Goal: Transaction & Acquisition: Purchase product/service

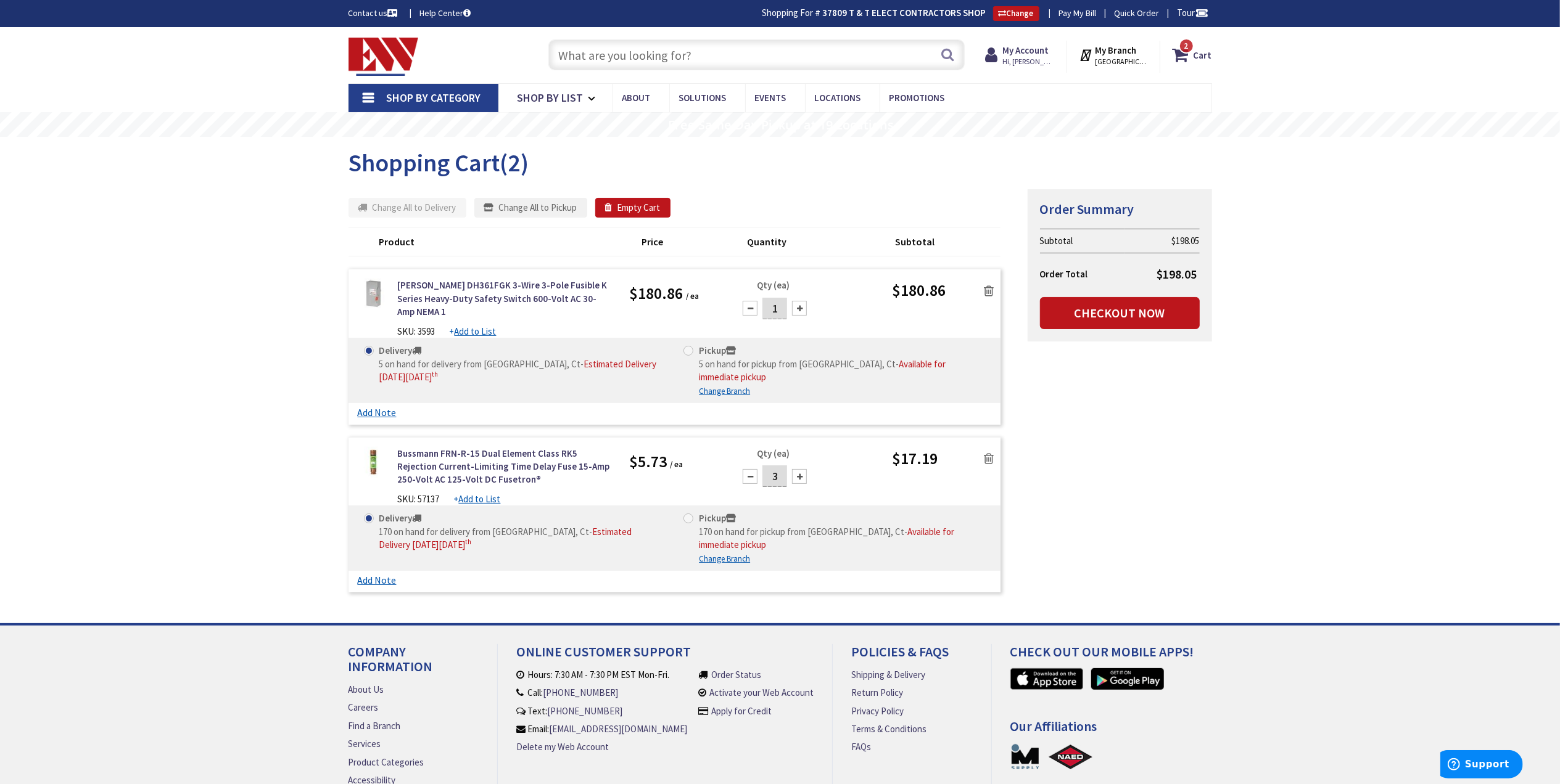
drag, startPoint x: 1170, startPoint y: 419, endPoint x: 1159, endPoint y: 378, distance: 42.4
click at [1170, 419] on div "Summary Order Summary Subtotal $198.05 Order Total $198.05 Checkout Now Some it…" at bounding box center [780, 392] width 882 height 409
click at [496, 207] on icon "button" at bounding box center [491, 208] width 15 height 11
click at [693, 350] on input "Pickup 5 on hand for pickup from Middletown, Ct - Available for immediate pickup" at bounding box center [691, 351] width 8 height 8
radio input "true"
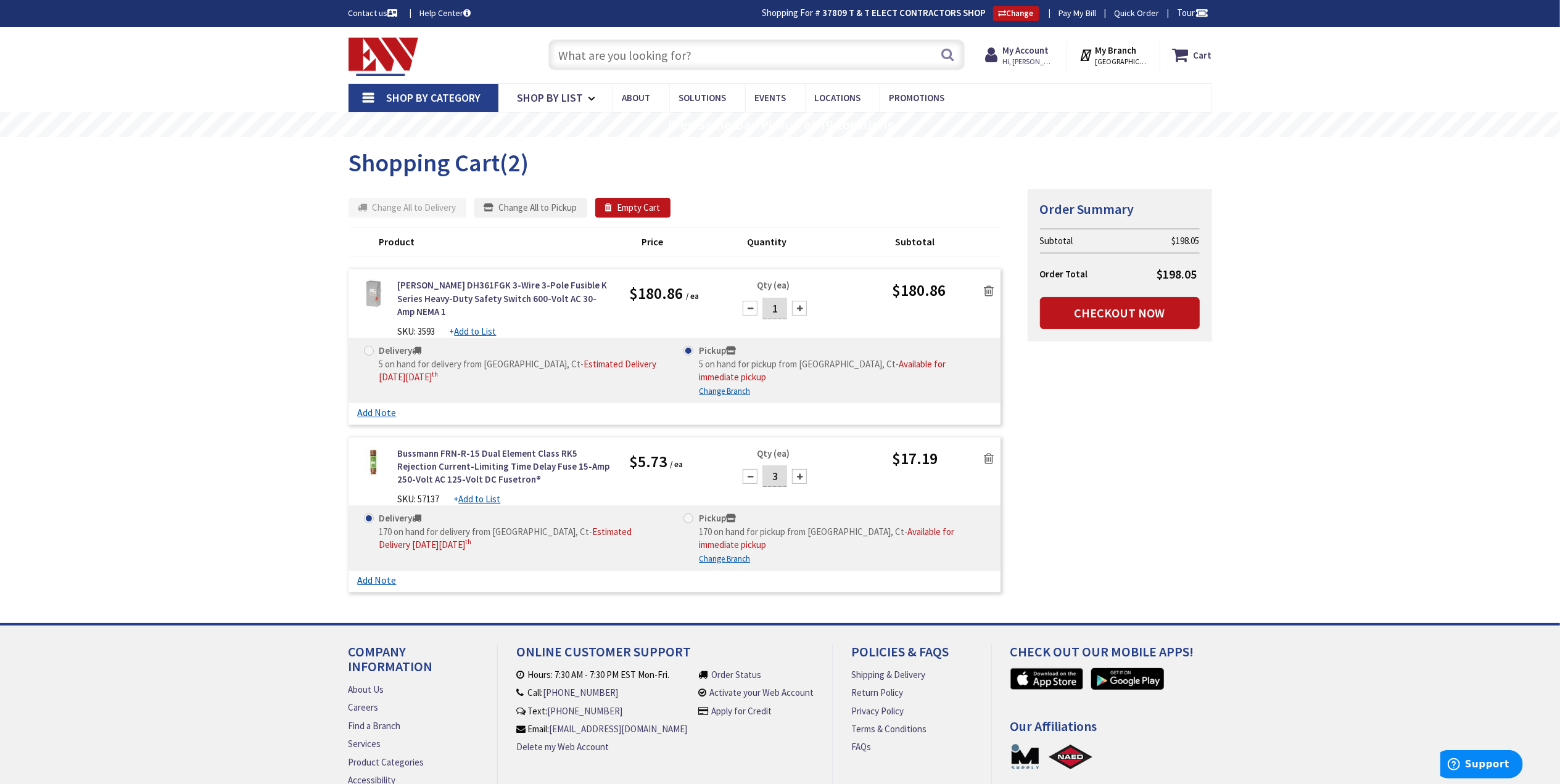
click at [693, 514] on input "Pickup 170 on hand for pickup from Middletown, Ct - Available for immediate pic…" at bounding box center [691, 518] width 8 height 8
radio input "true"
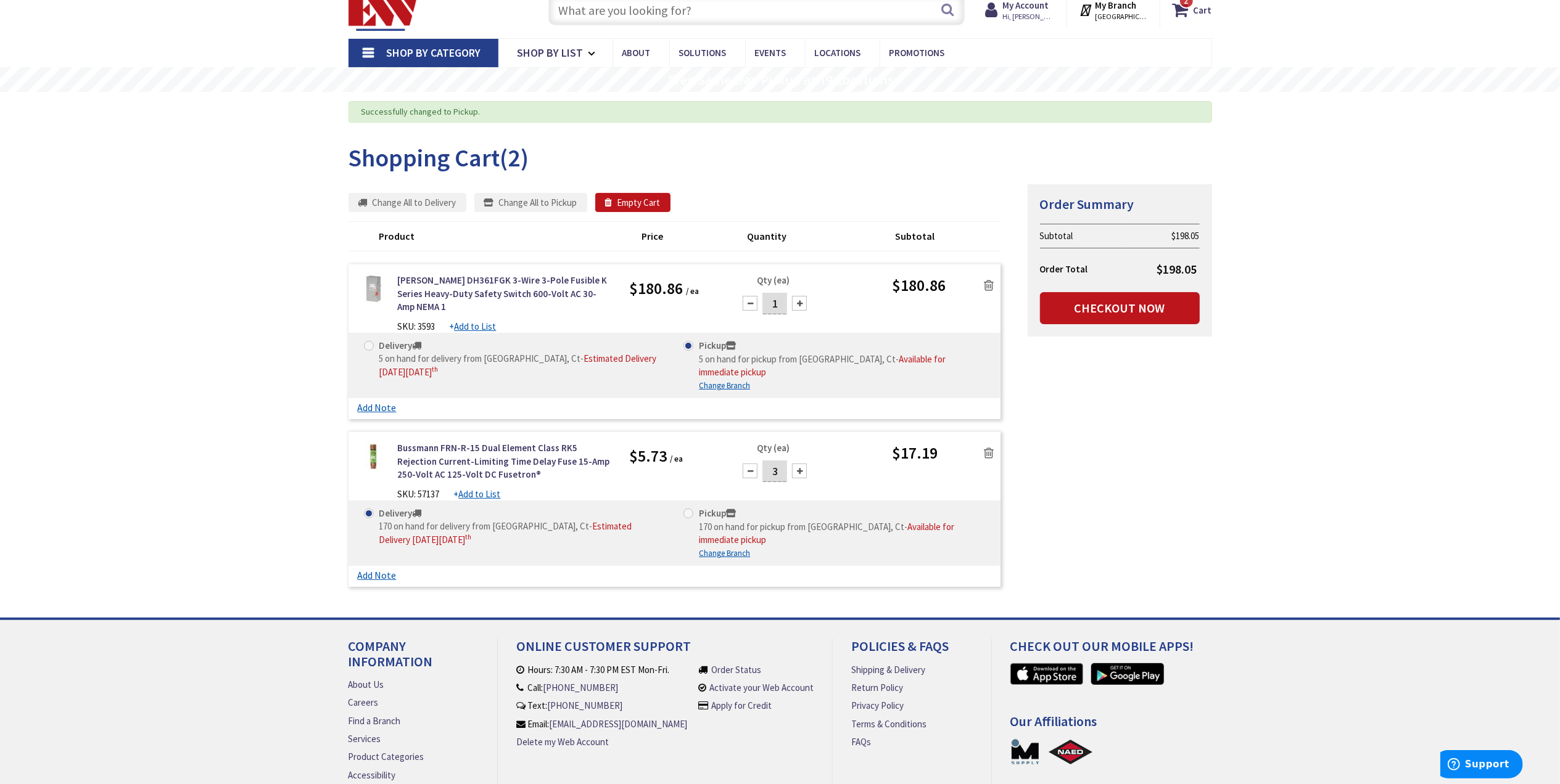
click at [686, 508] on span at bounding box center [688, 513] width 10 height 10
click at [687, 509] on input "Pickup 170 on hand for pickup from [GEOGRAPHIC_DATA], Ct - Available for immedi…" at bounding box center [691, 513] width 8 height 8
radio input "true"
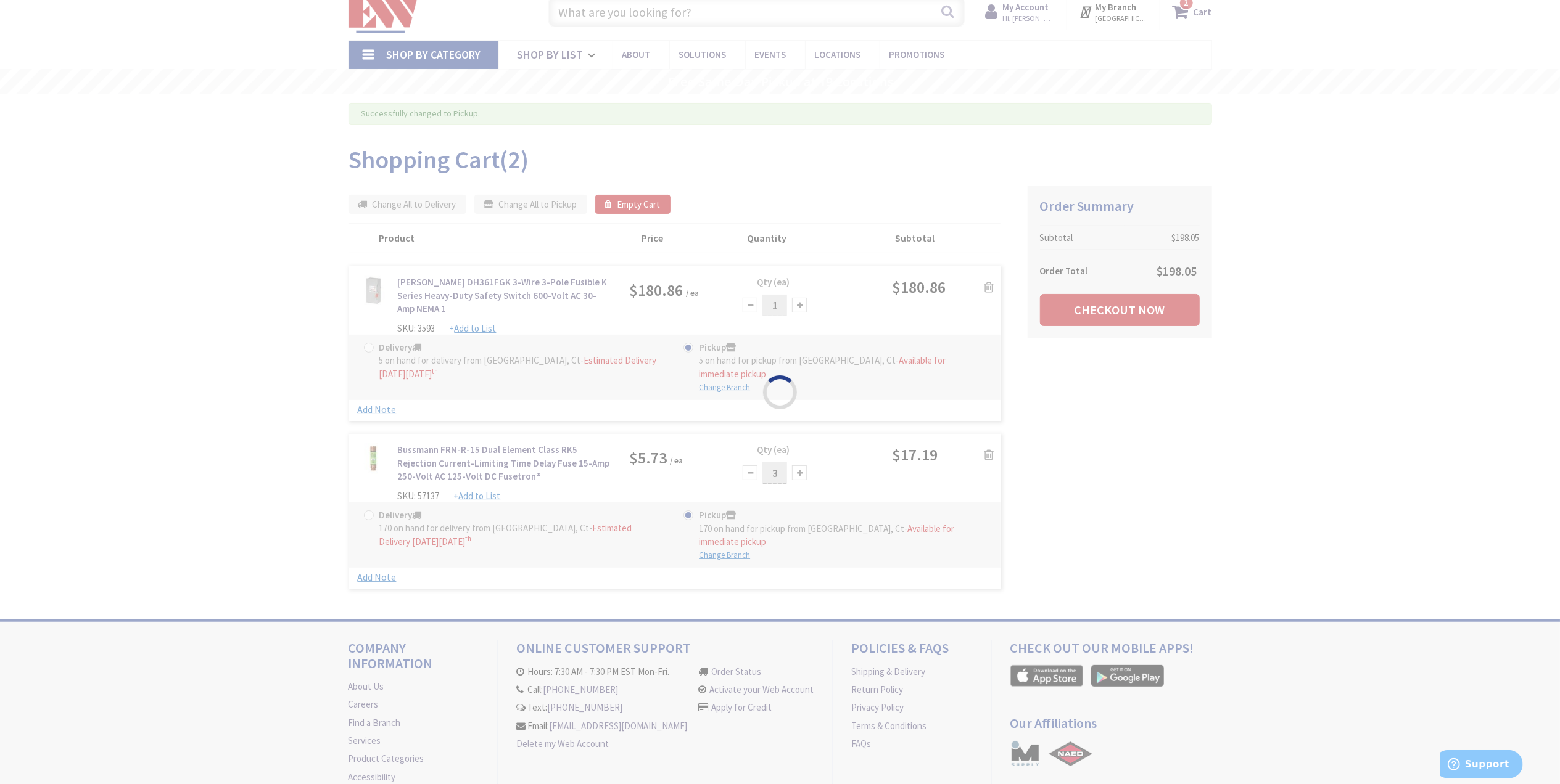
scroll to position [45, 0]
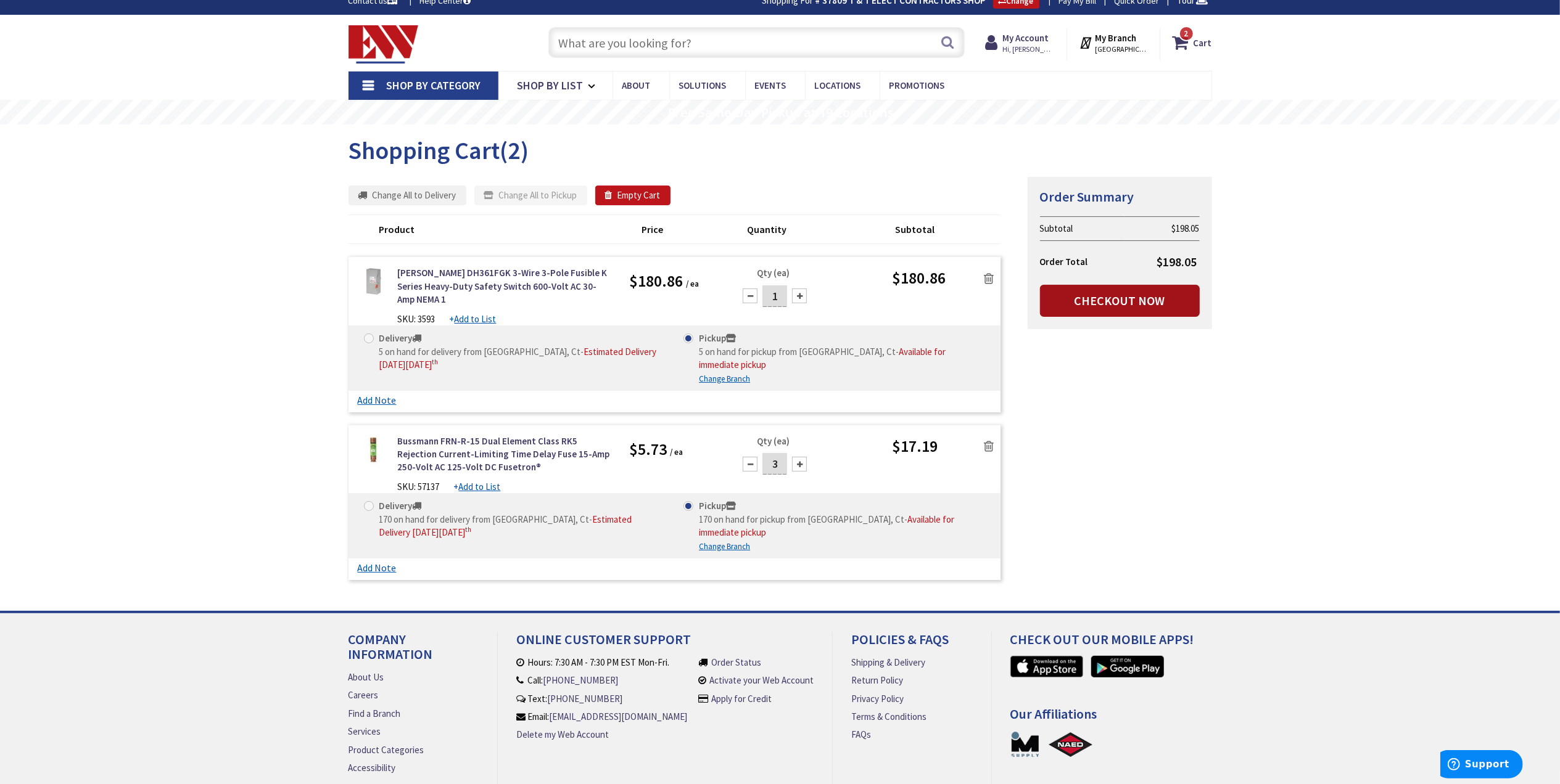
click at [1108, 297] on link "Checkout Now" at bounding box center [1119, 301] width 159 height 32
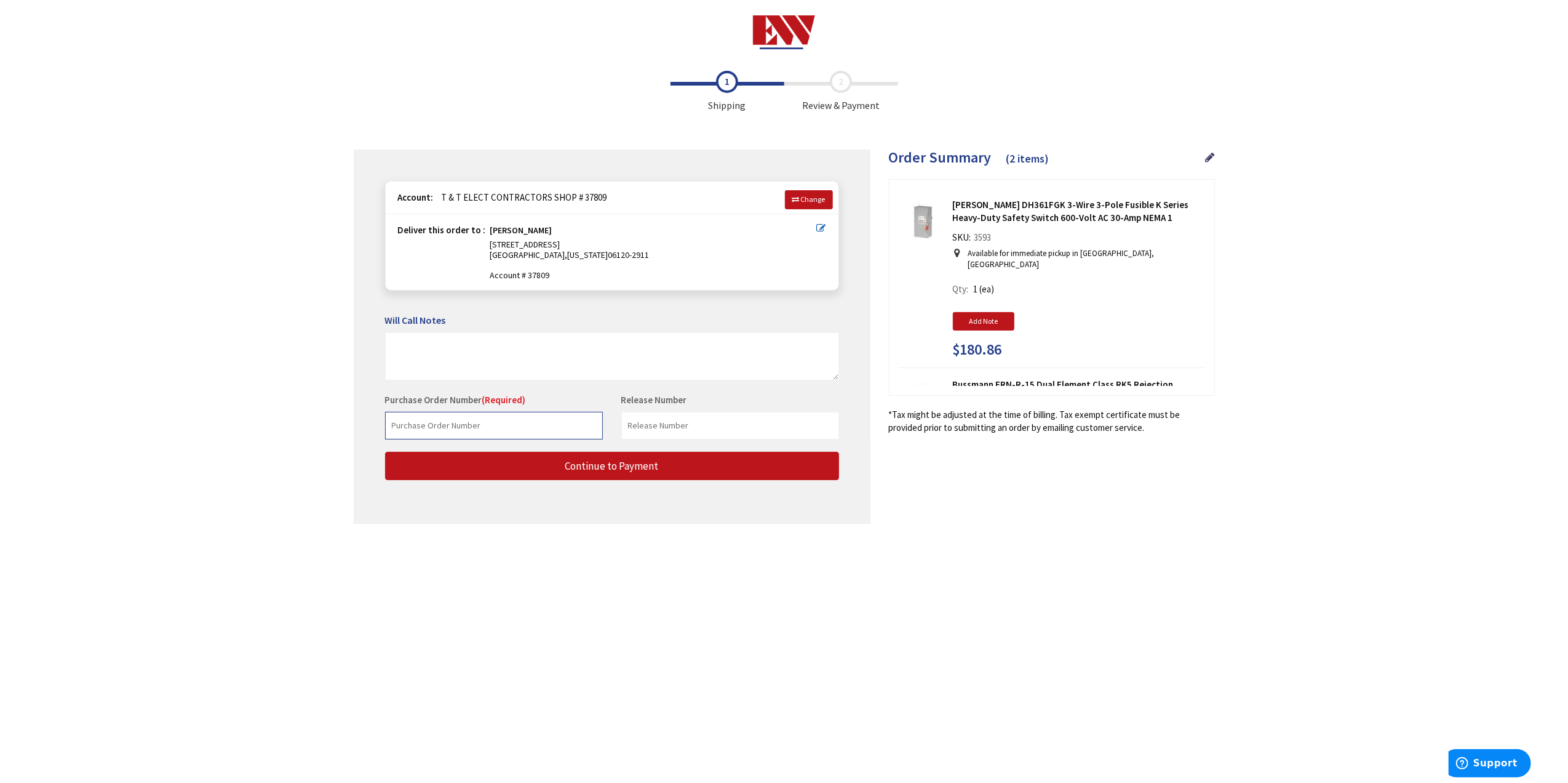
click at [461, 427] on input "text" at bounding box center [493, 426] width 218 height 28
type input "134092"
click at [684, 424] on input "text" at bounding box center [730, 426] width 218 height 28
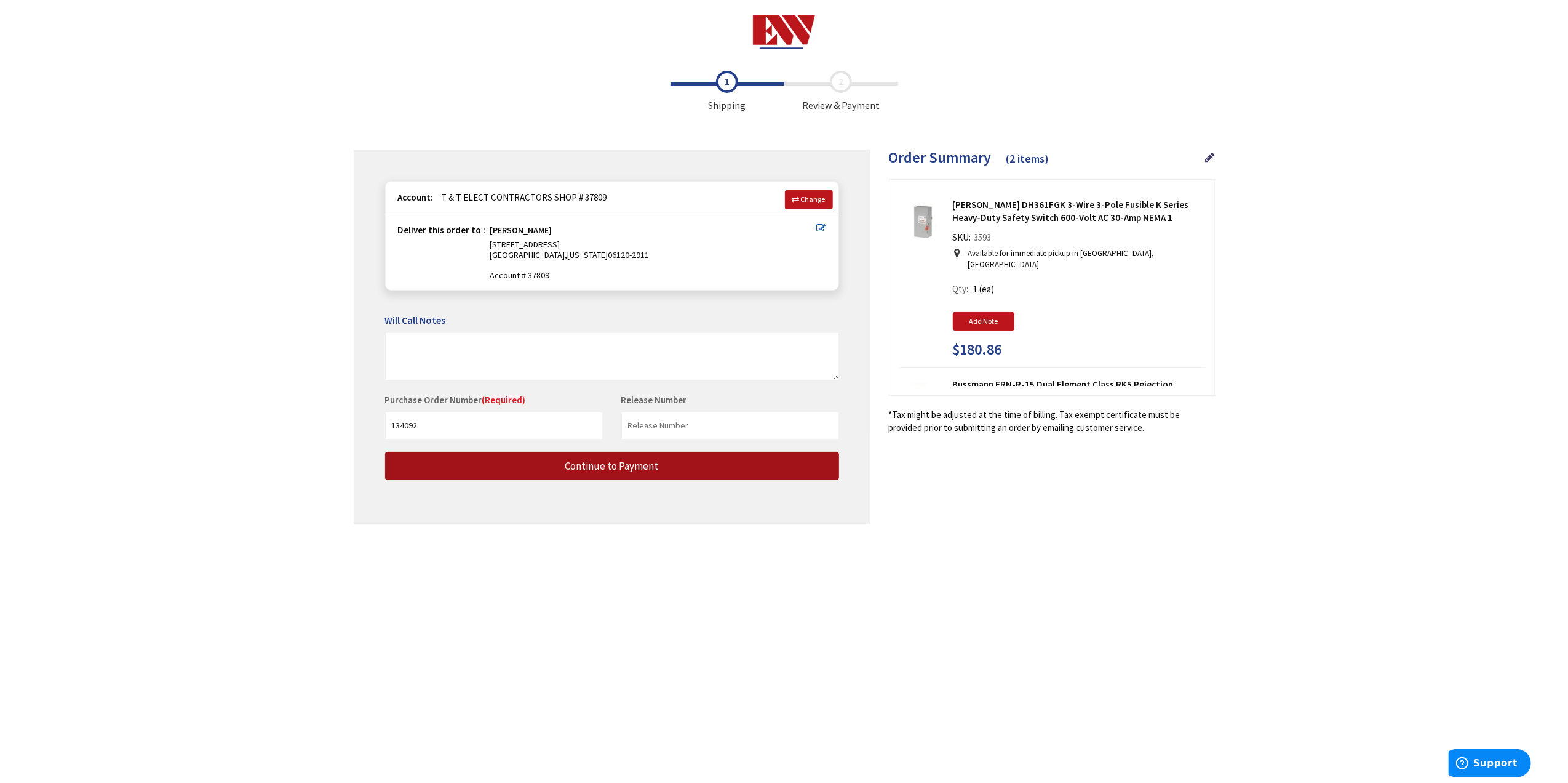
click at [585, 467] on span "Continue to Payment" at bounding box center [612, 467] width 93 height 14
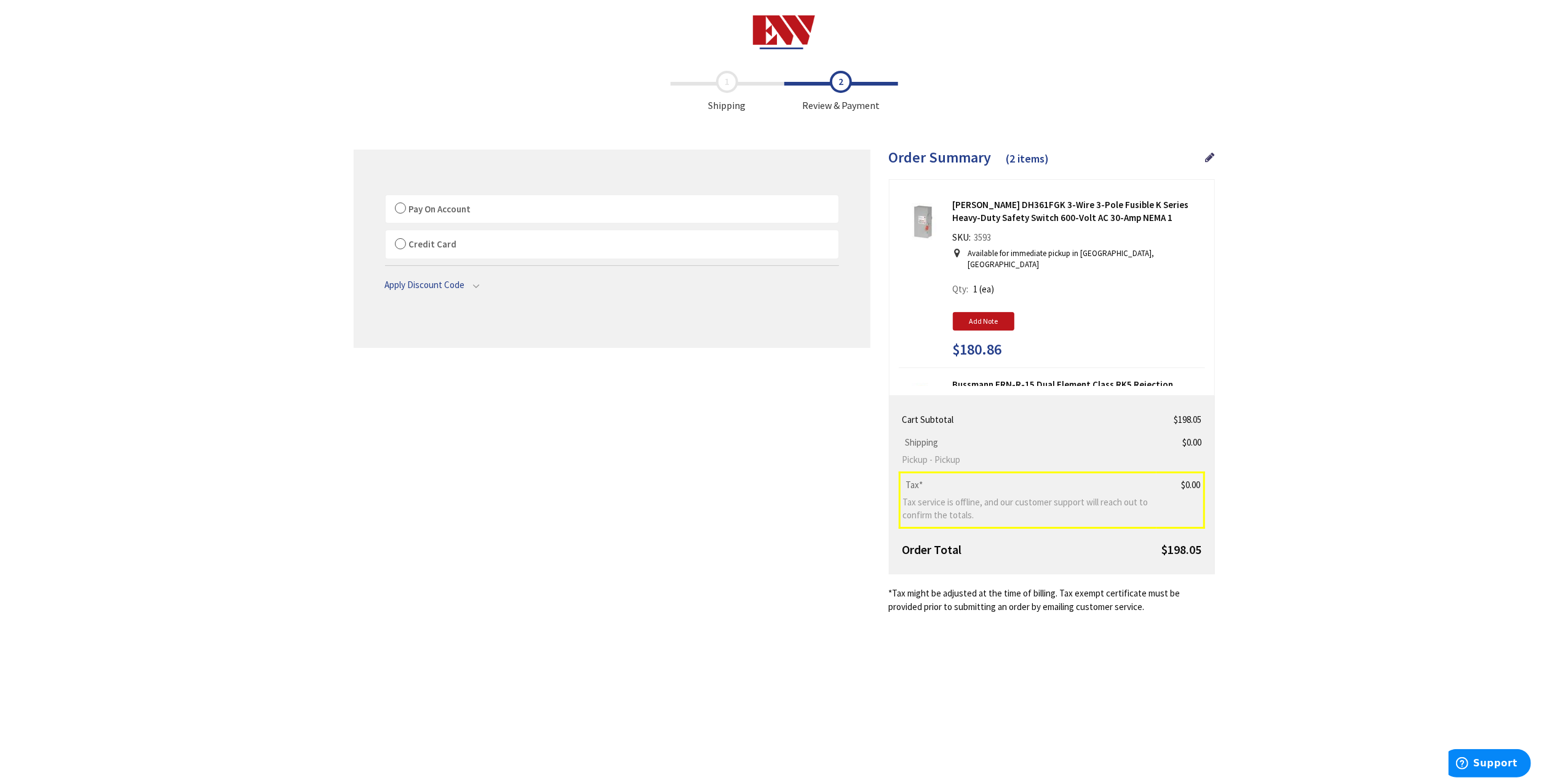
drag, startPoint x: 591, startPoint y: 762, endPoint x: 595, endPoint y: 748, distance: 14.6
click at [591, 755] on html "Accessibility Screen-Reader Guide, Feedback, and Issue Reporting | New window P…" at bounding box center [784, 377] width 1568 height 755
click at [1359, 651] on div "Toggle Nav Checkout Shipping Review & Payment Estimated Total $198.05 2 Some it…" at bounding box center [784, 377] width 1568 height 755
click at [414, 209] on span "Pay On Account" at bounding box center [439, 209] width 62 height 12
click at [386, 198] on input "Pay On Account" at bounding box center [386, 198] width 0 height 0
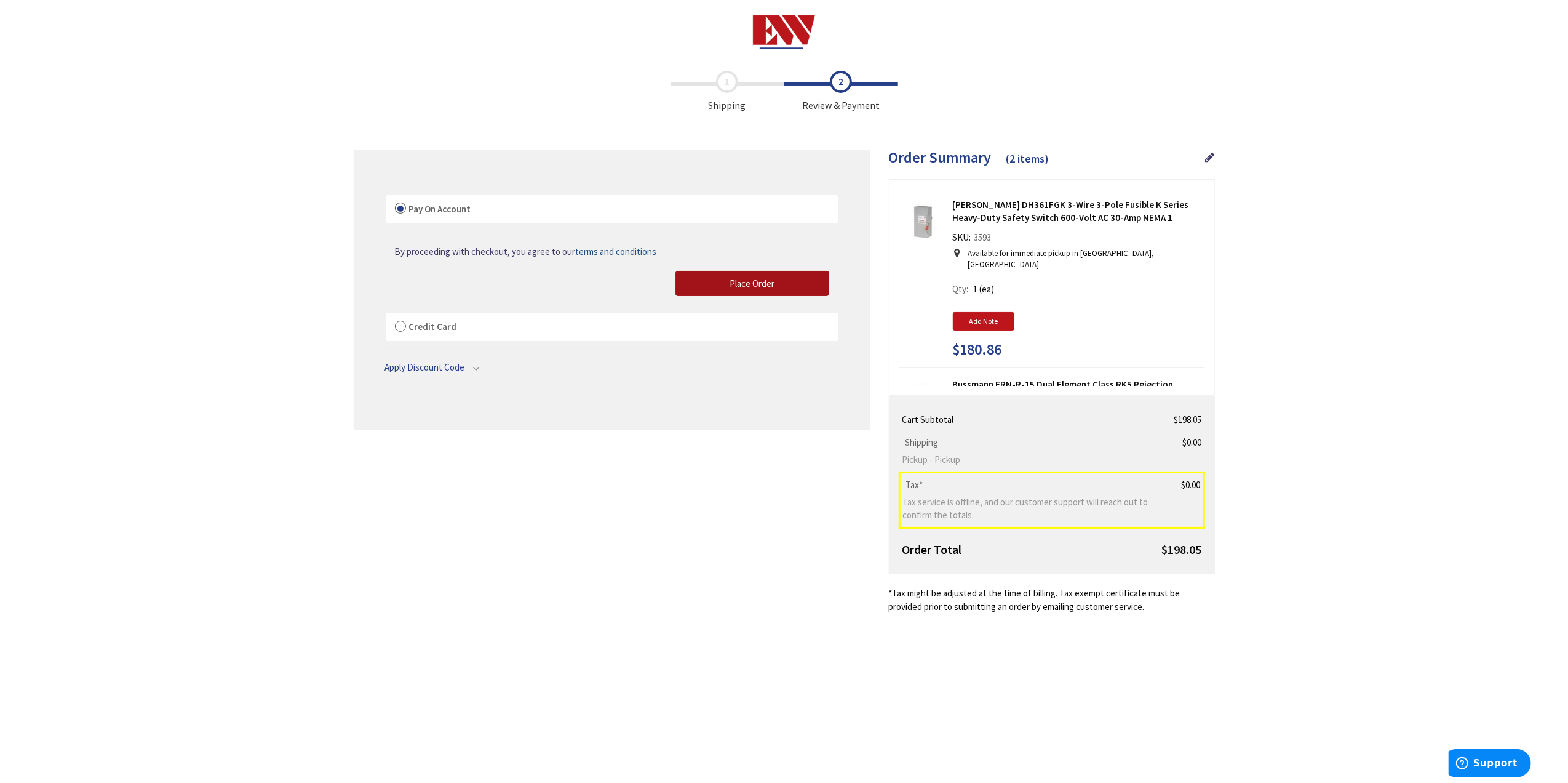
click at [797, 284] on button "Place Order" at bounding box center [752, 284] width 154 height 26
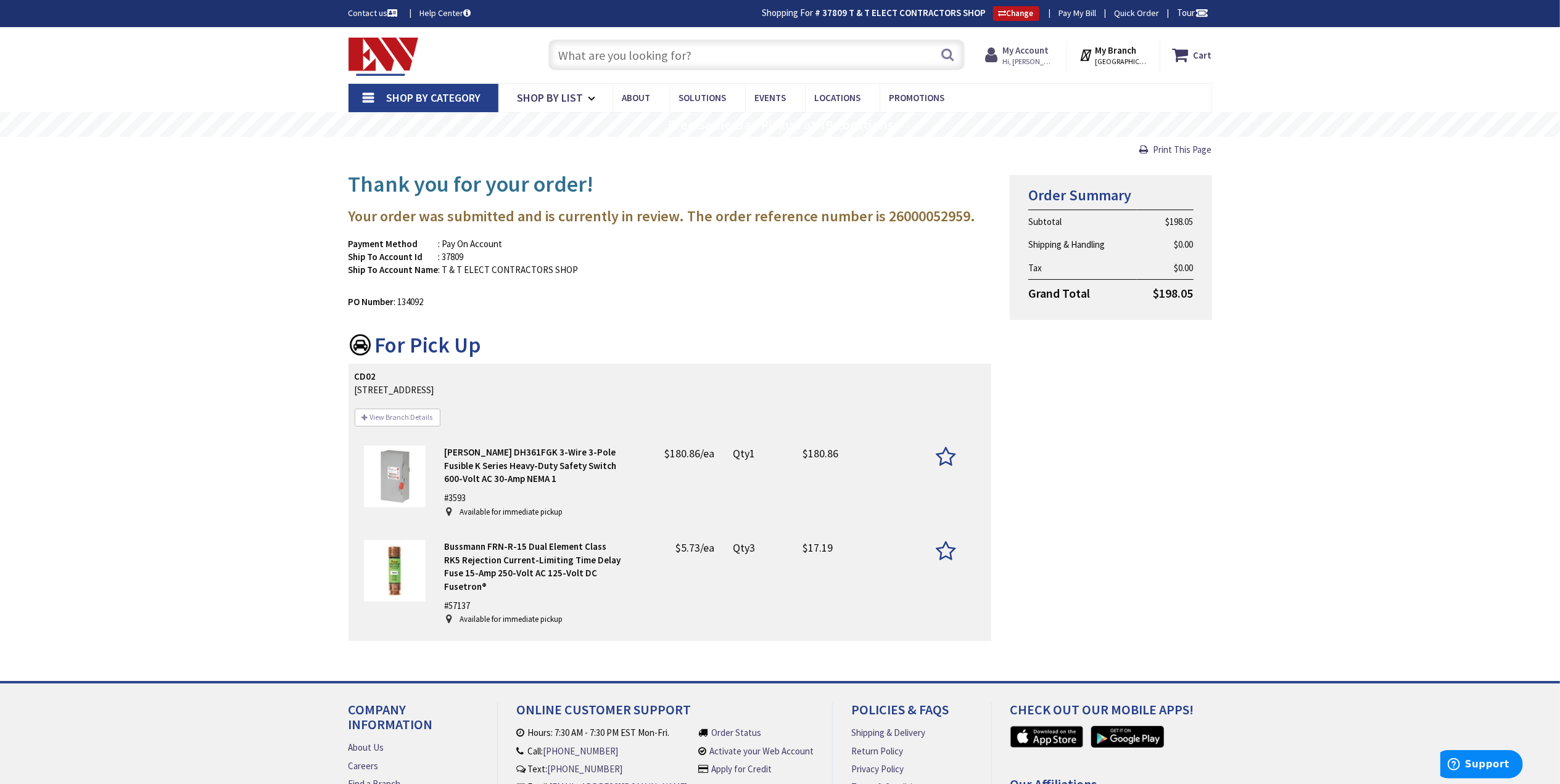
click at [1002, 51] on icon at bounding box center [993, 55] width 17 height 22
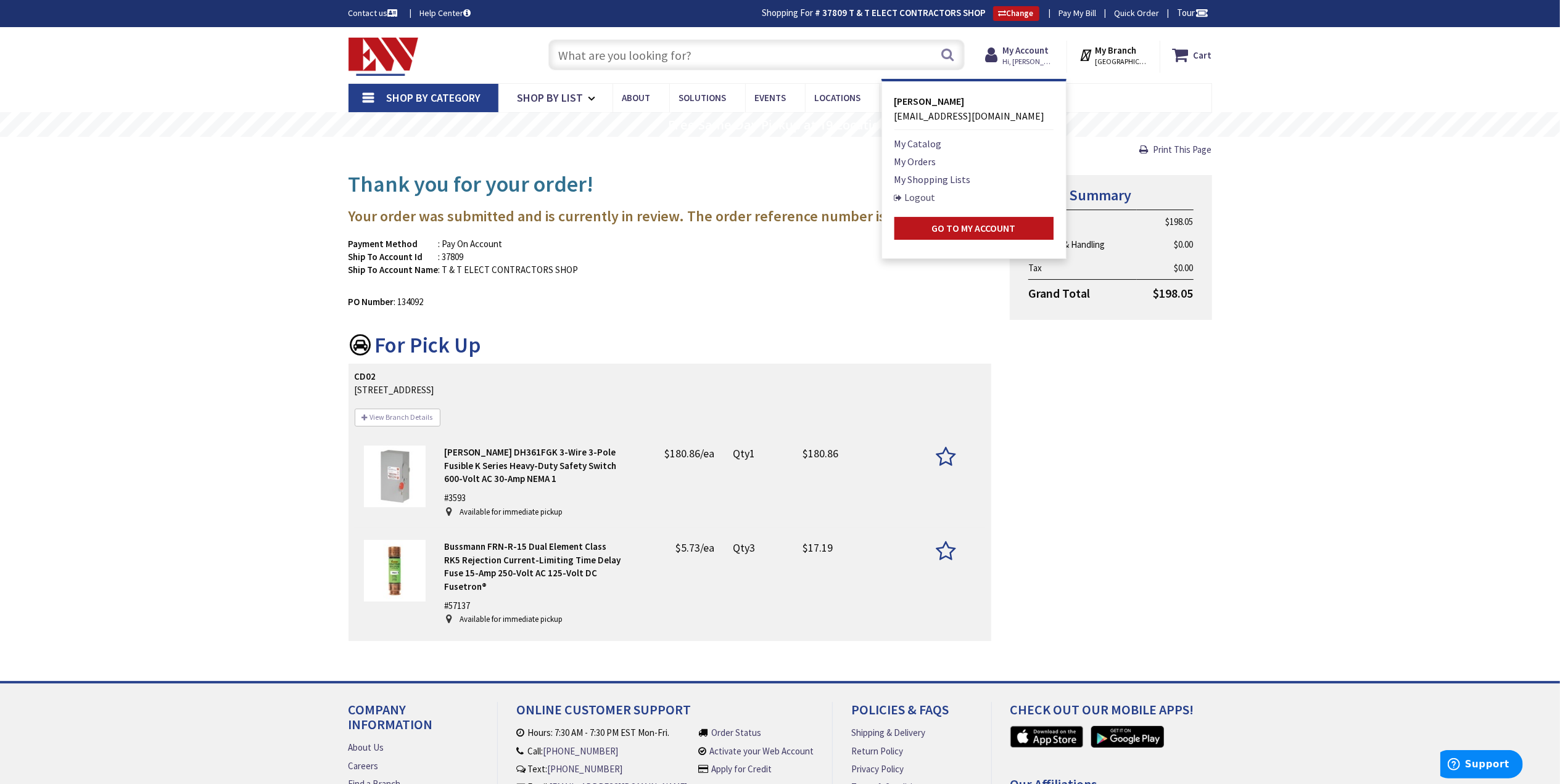
click at [906, 193] on link "Logout" at bounding box center [914, 197] width 41 height 15
